Goal: Transaction & Acquisition: Purchase product/service

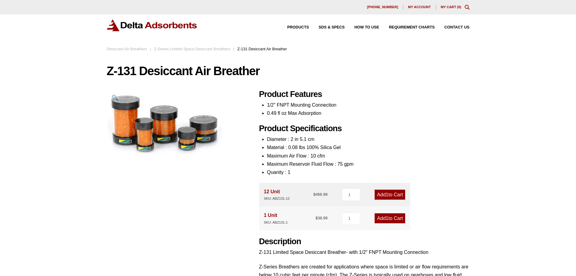
click at [395, 217] on link "Add 1 to Cart" at bounding box center [390, 218] width 31 height 10
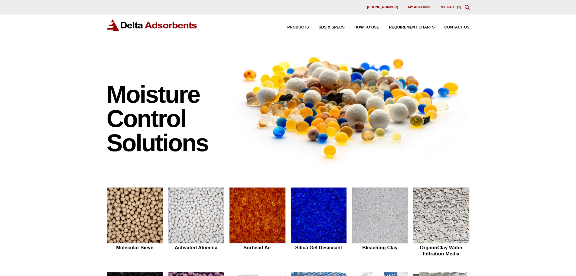
click at [451, 7] on link "My Cart ( 1 )" at bounding box center [451, 7] width 21 height 4
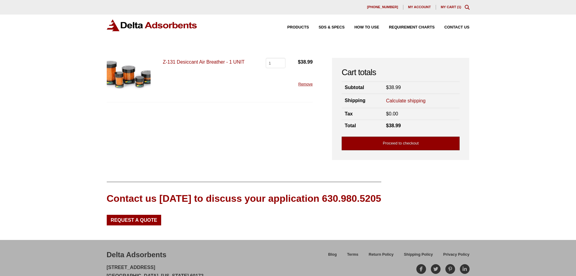
click at [401, 142] on link "Proceed to checkout" at bounding box center [401, 143] width 118 height 14
